Goal: Information Seeking & Learning: Learn about a topic

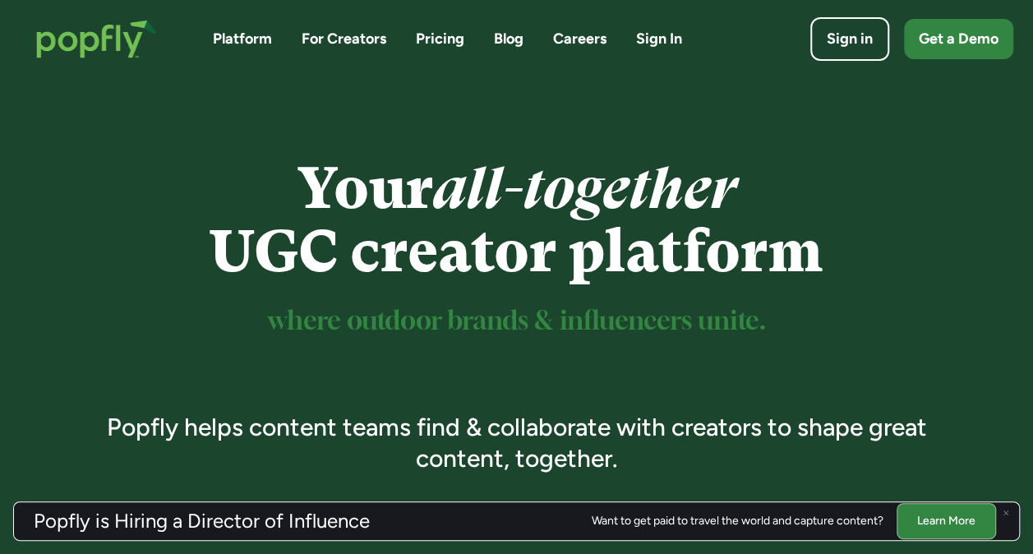
click at [579, 33] on link "Careers" at bounding box center [579, 39] width 53 height 21
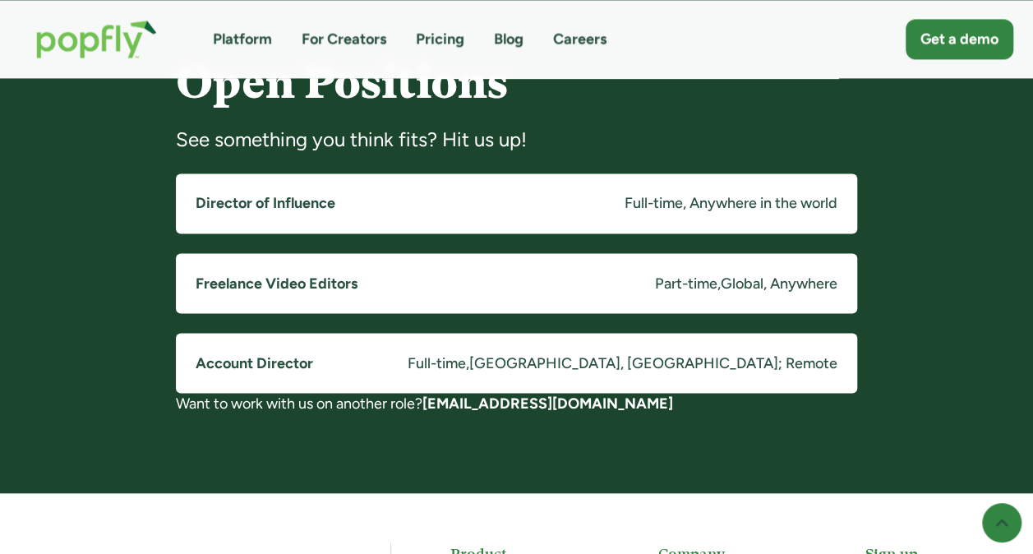
scroll to position [1315, 0]
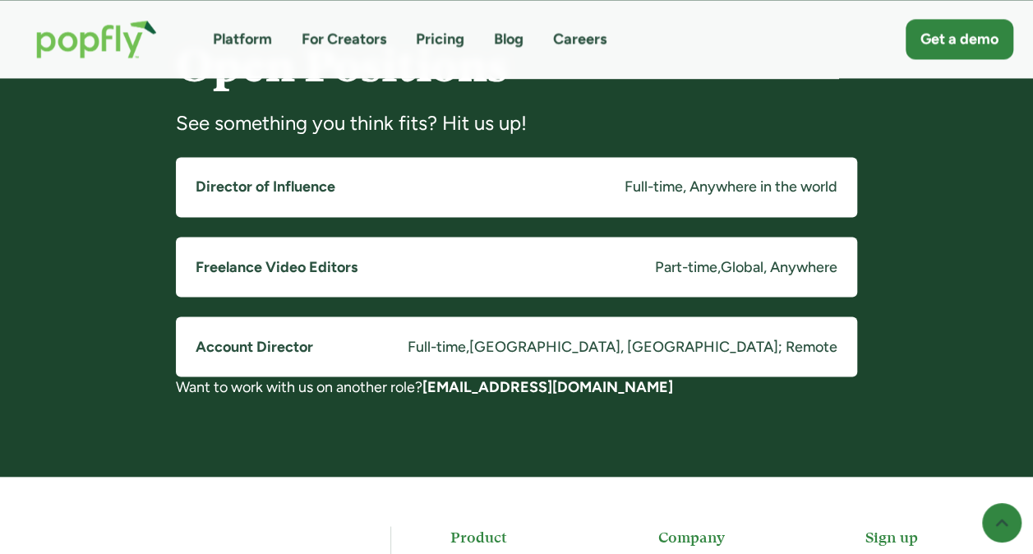
click at [212, 179] on h5 "Director of Influence" at bounding box center [266, 187] width 140 height 21
click at [255, 337] on h5 "Account Director" at bounding box center [255, 346] width 118 height 21
